Goal: Transaction & Acquisition: Download file/media

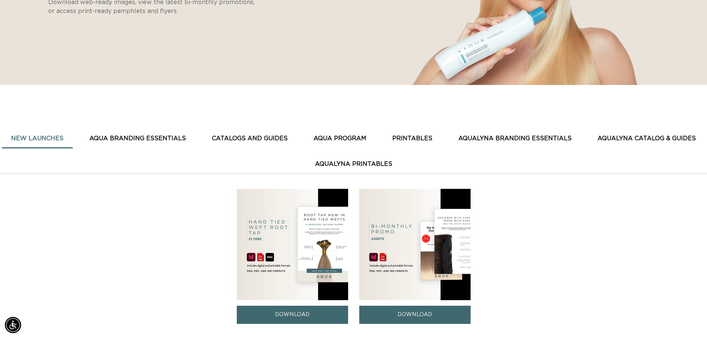
scroll to position [0, 1308]
click at [364, 160] on button "AquaLyna Printables" at bounding box center [354, 164] width 96 height 18
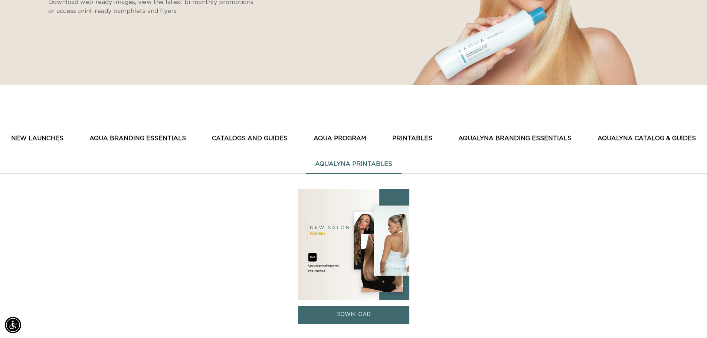
scroll to position [0, 0]
click at [614, 135] on button "AquaLyna Catalog & Guides" at bounding box center [646, 139] width 117 height 18
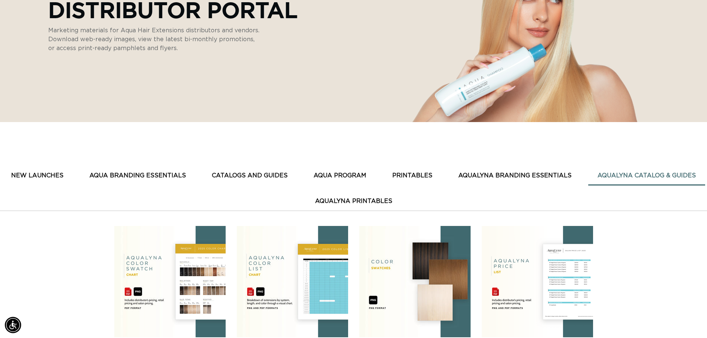
scroll to position [0, 654]
click at [497, 175] on button "AquaLyna Branding Essentials" at bounding box center [515, 176] width 132 height 18
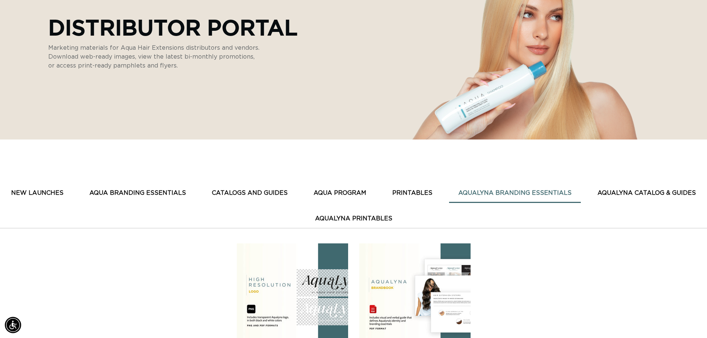
scroll to position [111, 0]
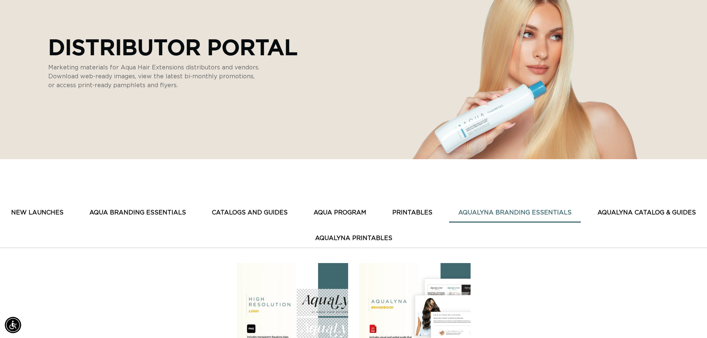
click at [413, 212] on button "PRINTABLES" at bounding box center [412, 213] width 59 height 18
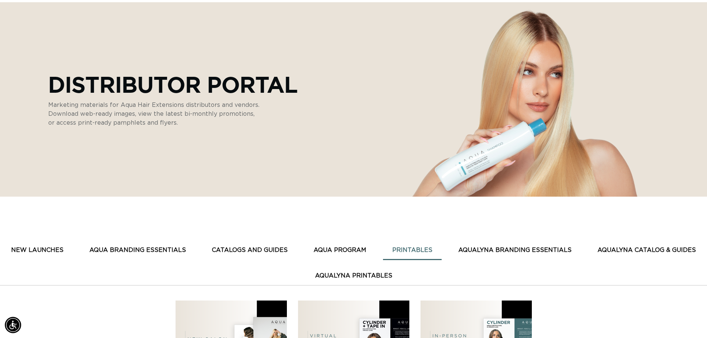
scroll to position [0, 0]
click at [358, 250] on button "AQUA PROGRAM" at bounding box center [339, 250] width 71 height 18
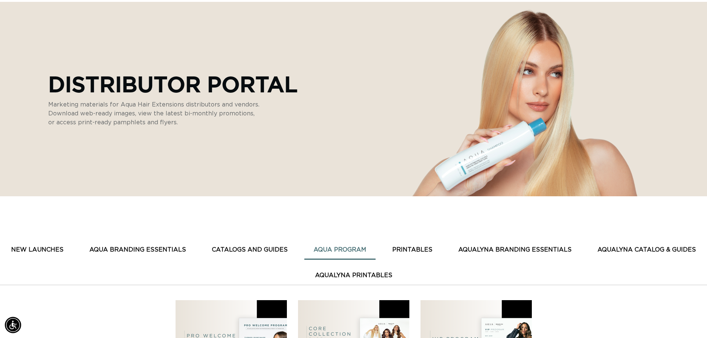
click at [267, 248] on button "CATALOGS AND GUIDES" at bounding box center [250, 250] width 94 height 18
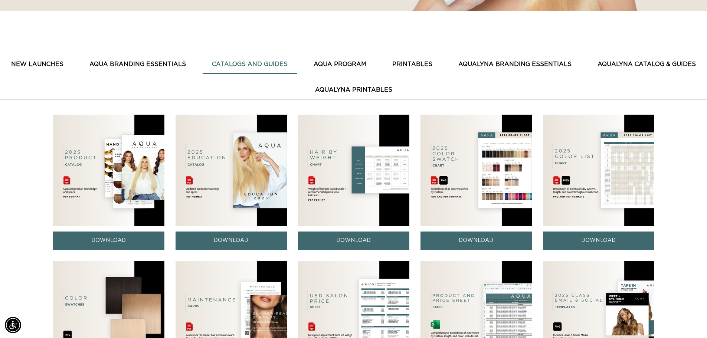
click at [128, 189] on img at bounding box center [108, 170] width 111 height 111
click at [113, 236] on link "DOWNLOAD" at bounding box center [108, 241] width 111 height 18
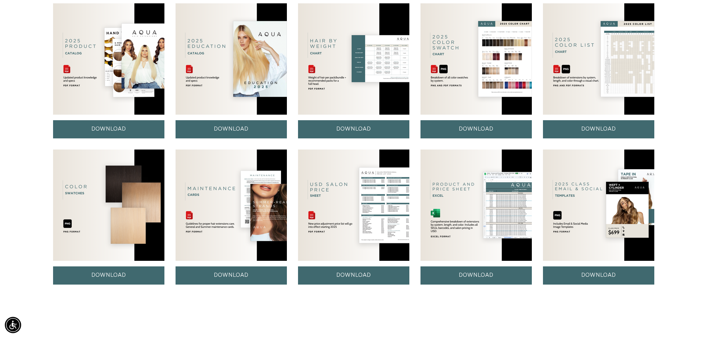
scroll to position [0, 654]
click at [381, 206] on img at bounding box center [353, 205] width 111 height 111
click at [367, 272] on link "DOWNLOAD" at bounding box center [353, 275] width 111 height 18
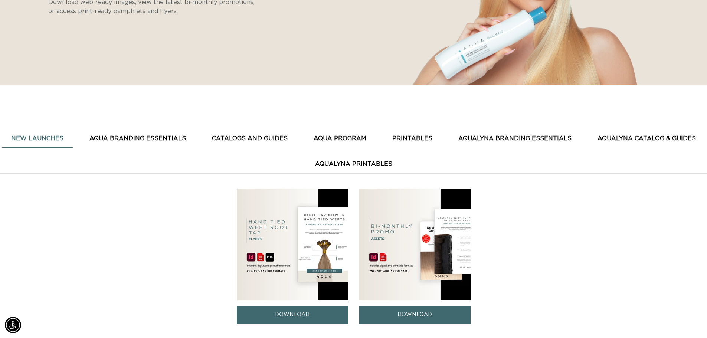
scroll to position [0, 654]
click at [259, 134] on button "CATALOGS AND GUIDES" at bounding box center [250, 139] width 94 height 18
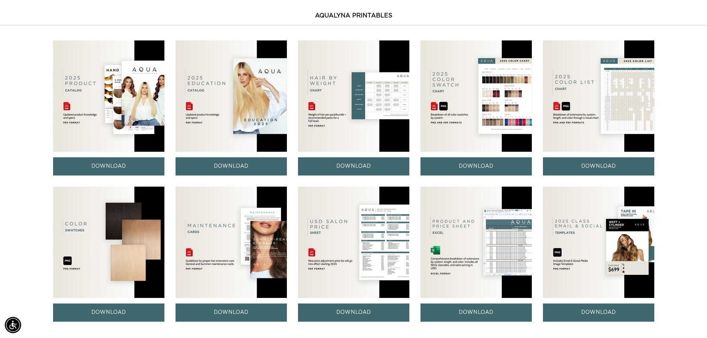
click at [511, 256] on img at bounding box center [475, 242] width 111 height 111
click at [470, 308] on link "DOWNLOAD" at bounding box center [475, 313] width 111 height 18
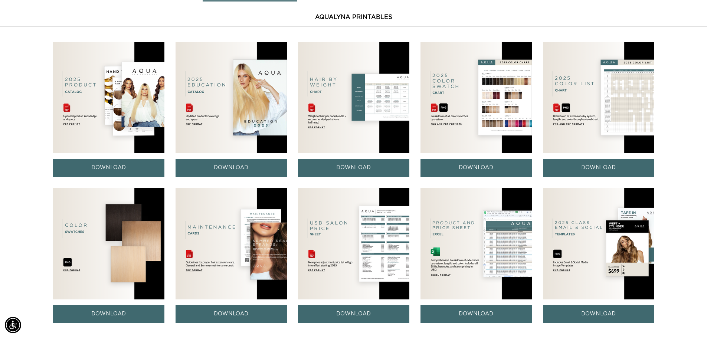
scroll to position [0, 654]
click at [386, 98] on img at bounding box center [353, 97] width 111 height 111
click at [348, 168] on link "DOWNLOAD" at bounding box center [353, 168] width 111 height 18
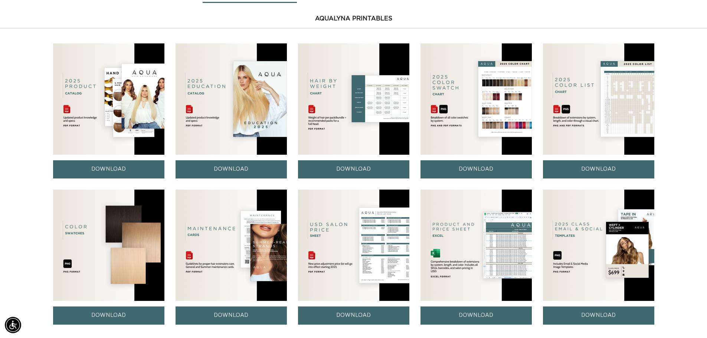
scroll to position [0, 654]
click at [623, 119] on img at bounding box center [598, 98] width 111 height 111
click at [603, 167] on link "DOWNLOAD" at bounding box center [598, 169] width 111 height 18
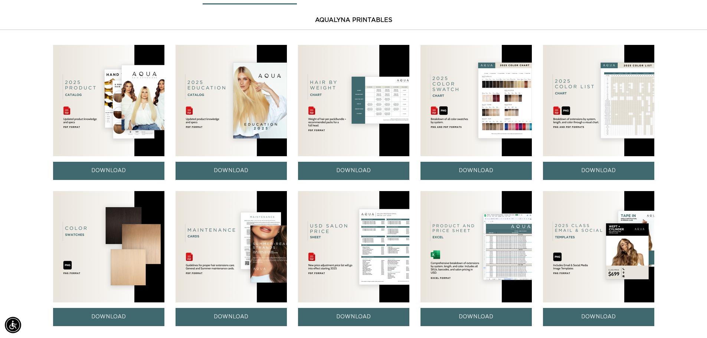
scroll to position [0, 0]
click at [452, 168] on link "DOWNLOAD" at bounding box center [475, 171] width 111 height 18
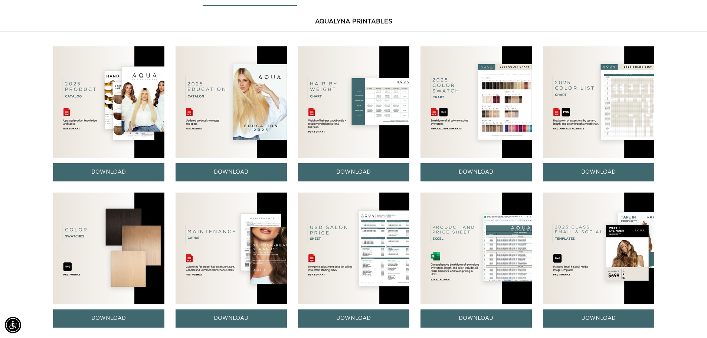
scroll to position [0, 1308]
click at [269, 247] on img at bounding box center [231, 248] width 111 height 111
click at [234, 313] on link "DOWNLOAD" at bounding box center [231, 318] width 111 height 18
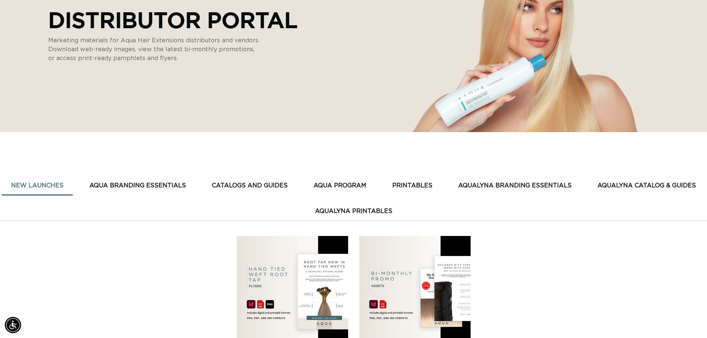
scroll to position [142, 0]
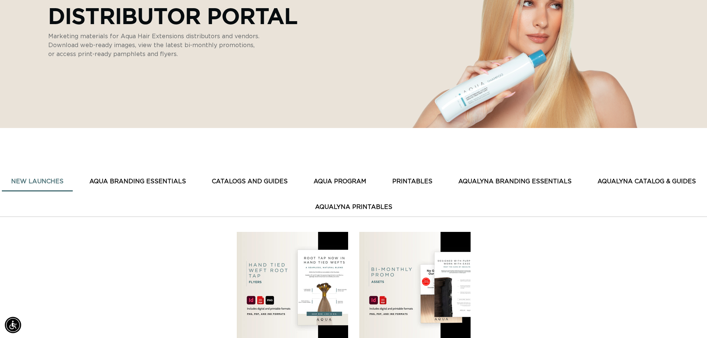
click at [162, 180] on button "AQUA BRANDING ESSENTIALS" at bounding box center [137, 182] width 115 height 18
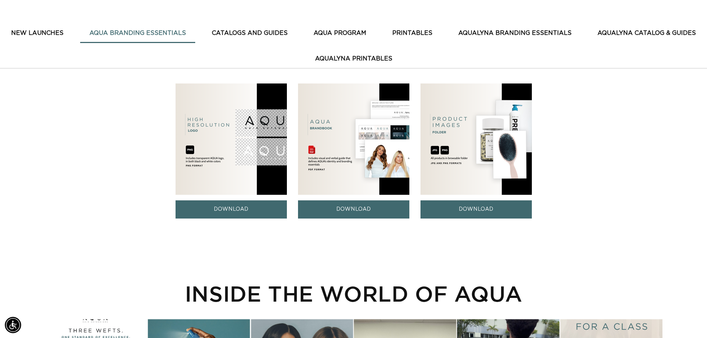
scroll to position [0, 0]
click at [474, 161] on img at bounding box center [475, 138] width 111 height 111
click at [477, 210] on link "DOWNLOAD" at bounding box center [475, 209] width 111 height 18
click at [52, 30] on button "New Launches" at bounding box center [37, 33] width 71 height 18
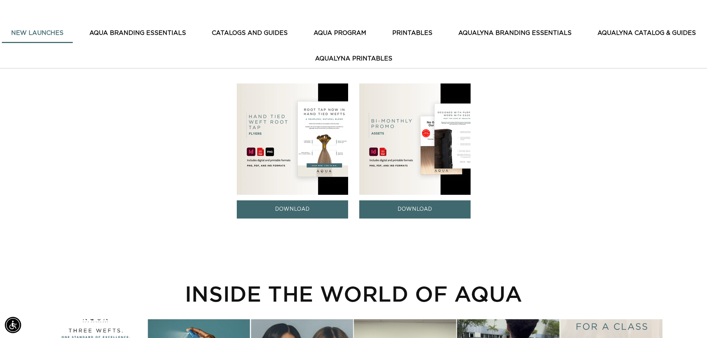
click at [56, 30] on button "New Launches" at bounding box center [37, 33] width 71 height 18
click at [54, 30] on button "New Launches" at bounding box center [37, 33] width 71 height 18
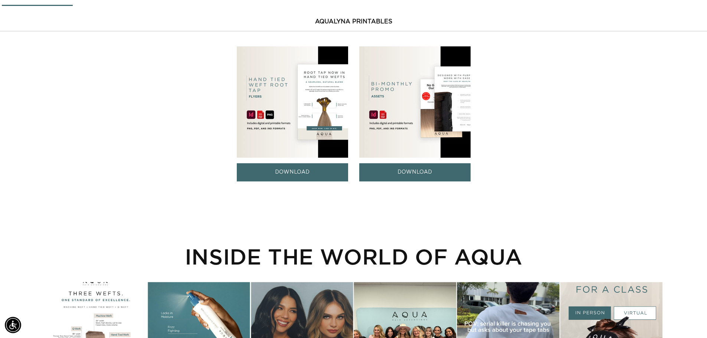
scroll to position [0, 654]
click at [390, 167] on link "DOWNLOAD" at bounding box center [414, 172] width 111 height 18
